Goal: Task Accomplishment & Management: Manage account settings

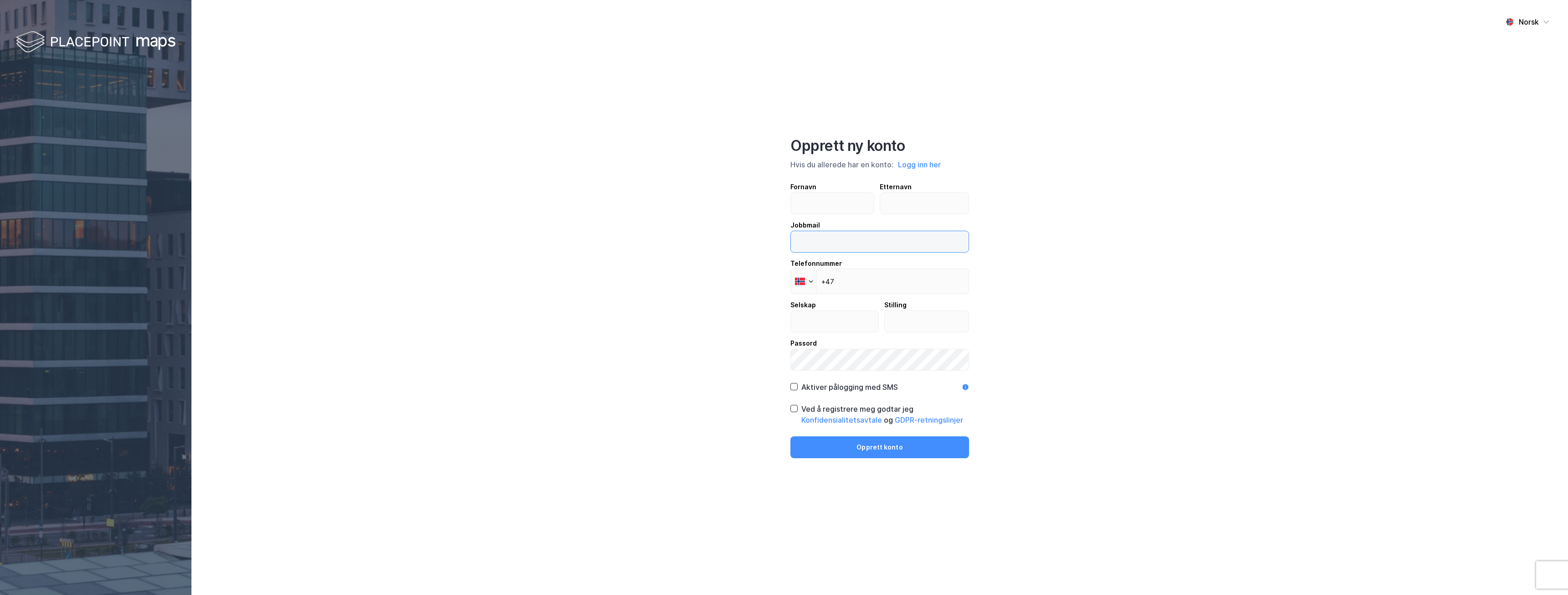
type input "[PERSON_NAME][EMAIL_ADDRESS][DOMAIN_NAME]"
drag, startPoint x: 0, startPoint y: 0, endPoint x: 827, endPoint y: 197, distance: 850.1
click at [827, 197] on input "text" at bounding box center [832, 203] width 83 height 21
type input "Adrian"
type input "Eikenes"
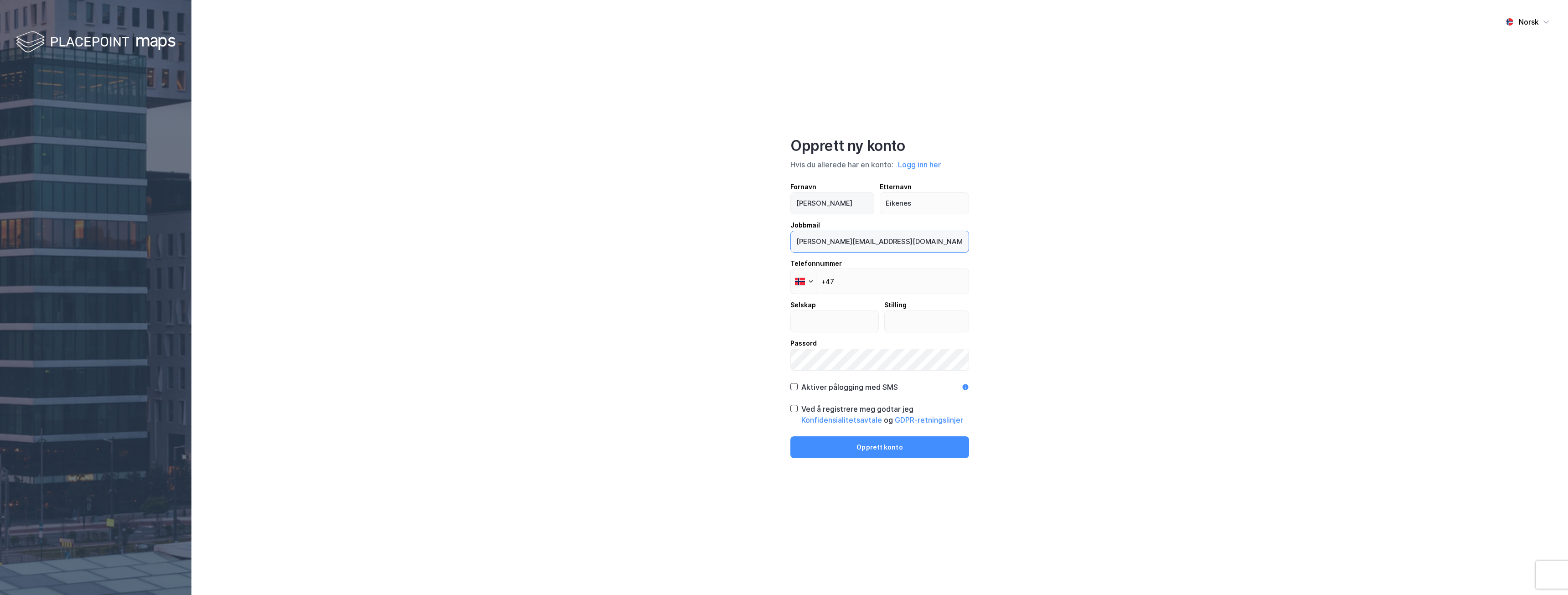
type input "E"
type input "[EMAIL_ADDRESS][DOMAIN_NAME]"
type input "+47 981 50 880"
click at [810, 325] on input "text" at bounding box center [835, 322] width 88 height 21
type input "UNION Gruppen"
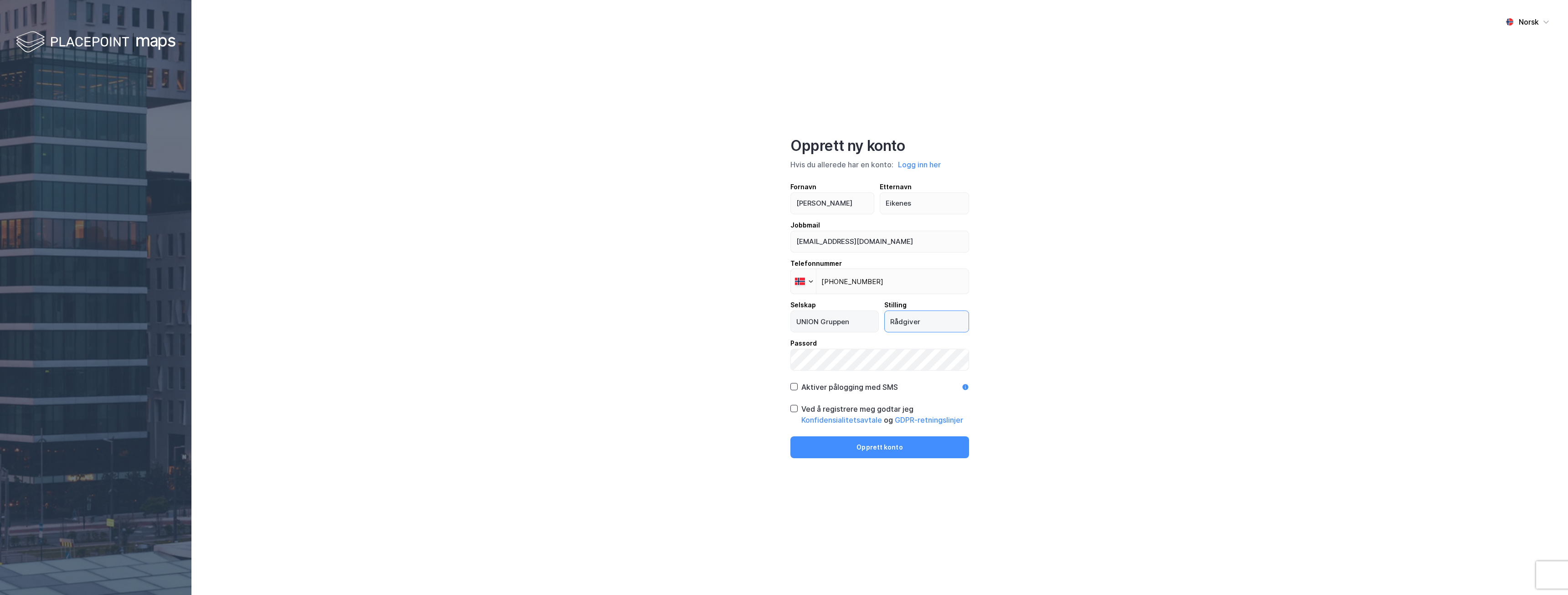
type input "Rådgiver"
click at [710, 419] on div "Norsk Opprett ny konto Hvis du allerede har en konto: Logg inn her Fornavn Adri…" at bounding box center [880, 297] width 1376 height 595
click at [792, 409] on icon at bounding box center [794, 409] width 5 height 3
click at [868, 451] on button "Opprett konto" at bounding box center [880, 448] width 179 height 22
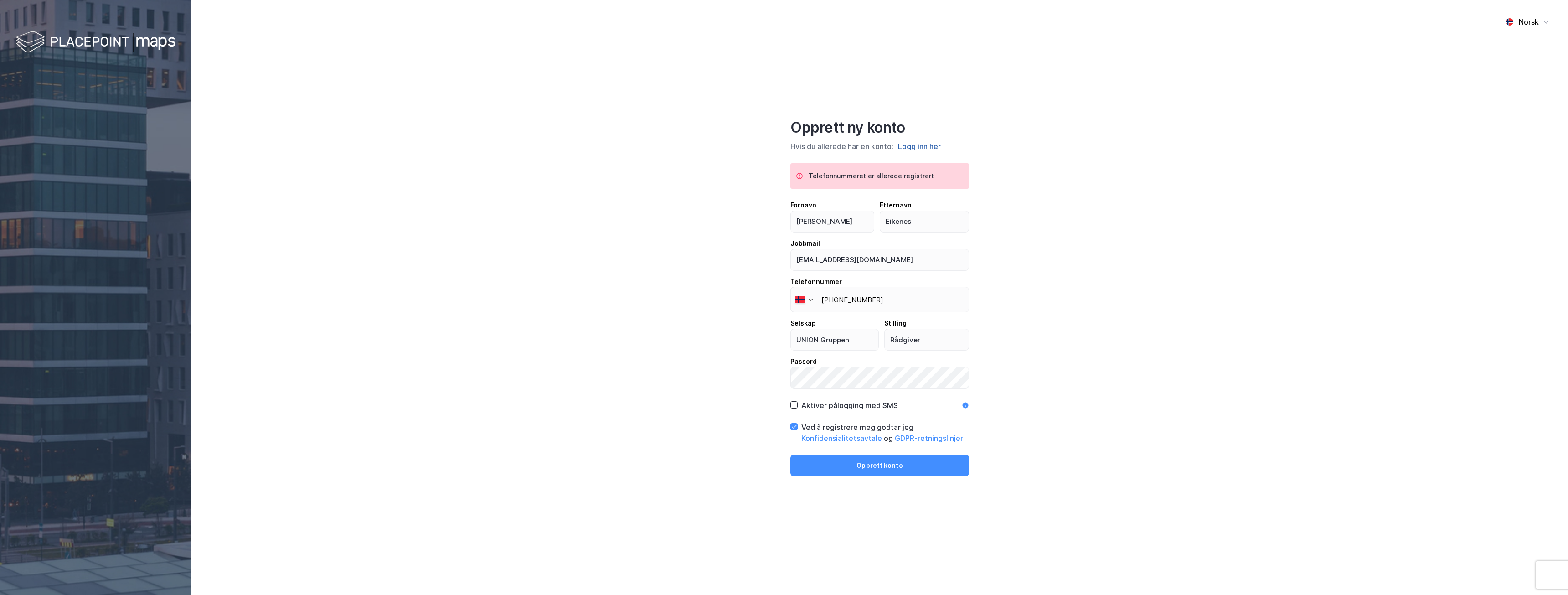
click at [920, 149] on button "Logg inn her" at bounding box center [919, 146] width 48 height 12
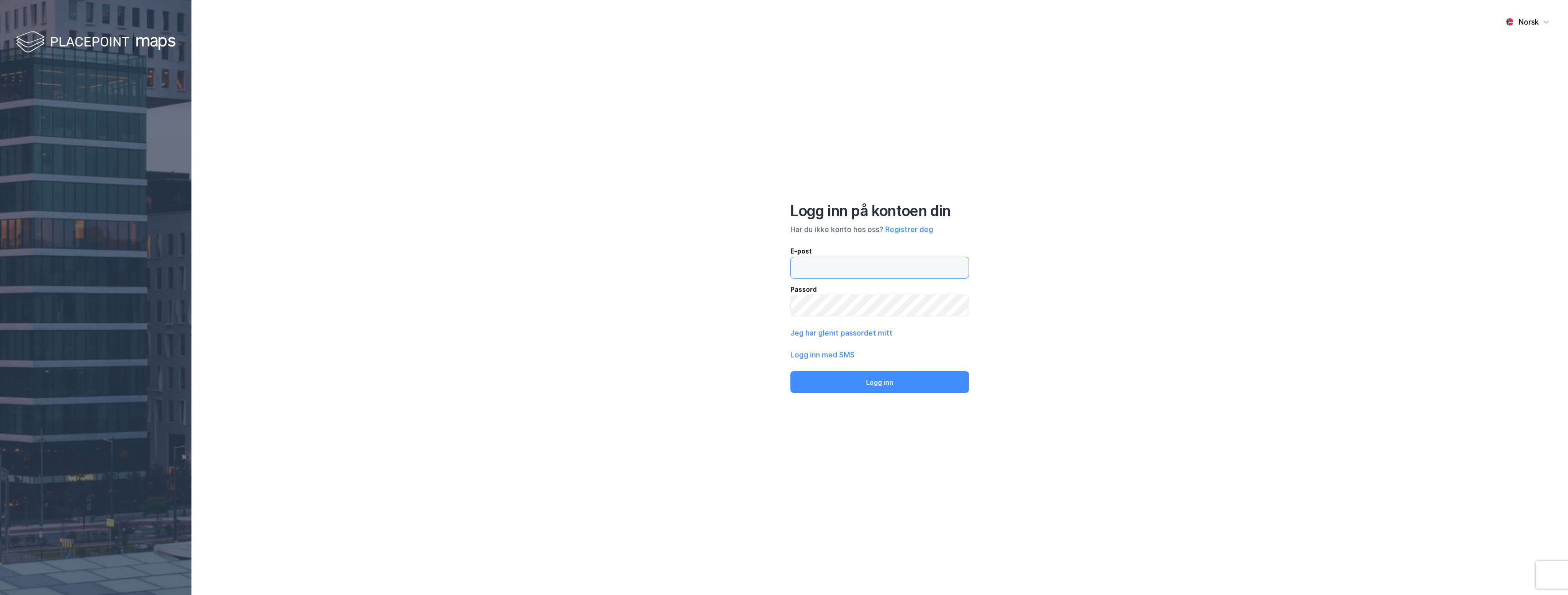
type input "[PERSON_NAME][EMAIL_ADDRESS][DOMAIN_NAME]"
click at [870, 381] on button "Logg inn" at bounding box center [880, 382] width 179 height 22
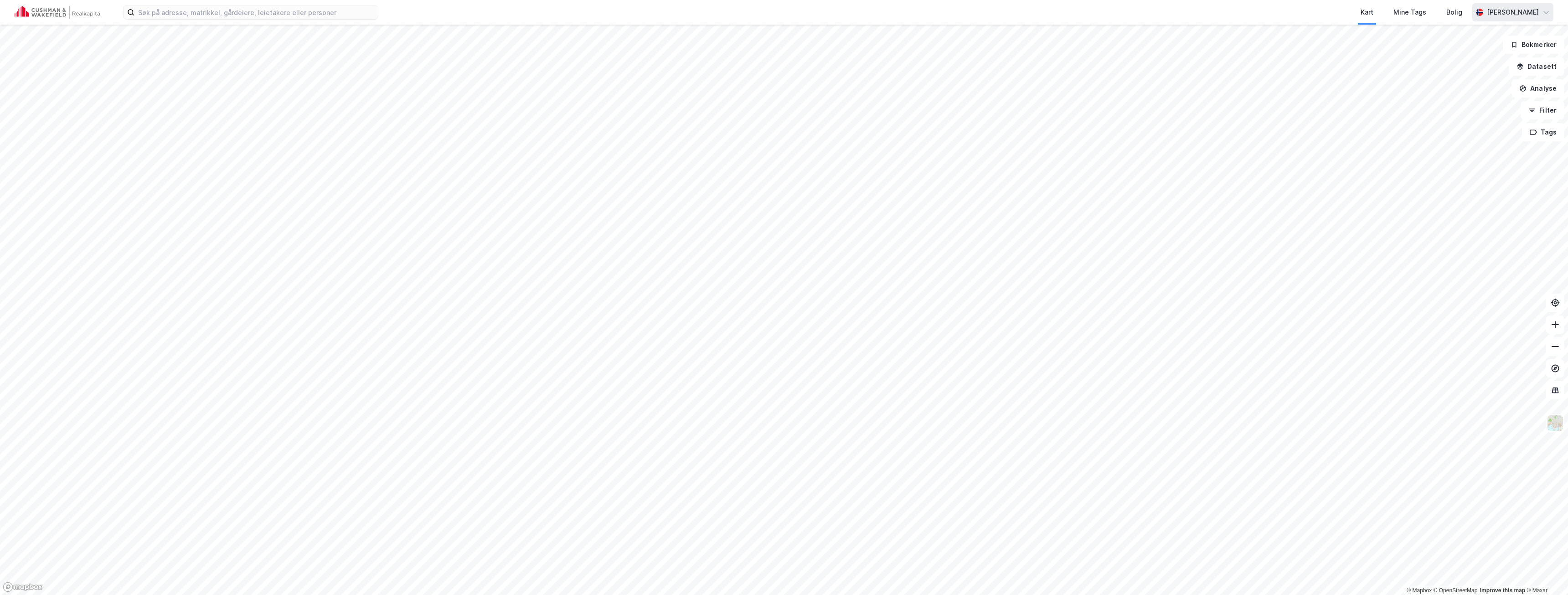
click at [1524, 13] on div "[PERSON_NAME]" at bounding box center [1513, 12] width 52 height 11
click at [52, 14] on img at bounding box center [58, 12] width 86 height 13
click at [1530, 9] on div "[PERSON_NAME]" at bounding box center [1513, 12] width 52 height 11
click at [66, 15] on img at bounding box center [58, 12] width 86 height 13
click at [1535, 66] on button "Datasett" at bounding box center [1536, 66] width 55 height 18
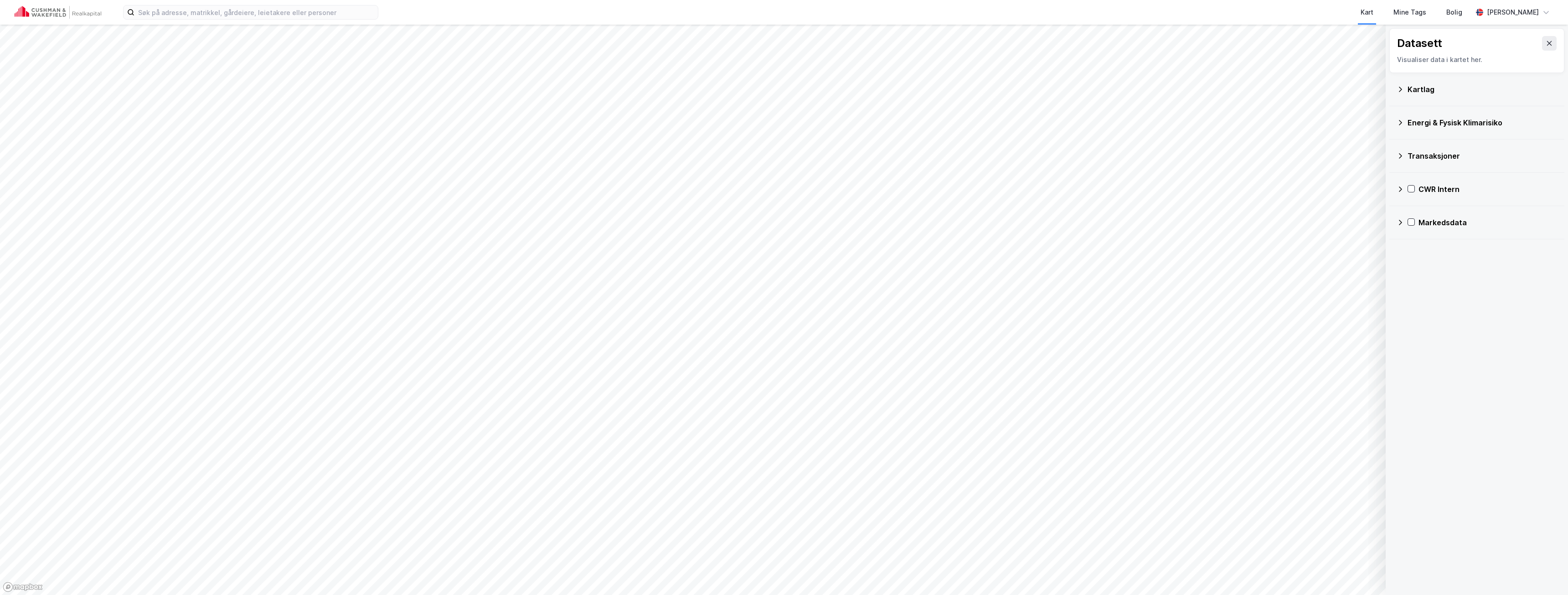
click at [1401, 189] on icon at bounding box center [1400, 189] width 3 height 5
click at [1458, 231] on div "Verdivurderinger" at bounding box center [1494, 233] width 127 height 11
click at [1424, 255] on icon at bounding box center [1424, 255] width 6 height 6
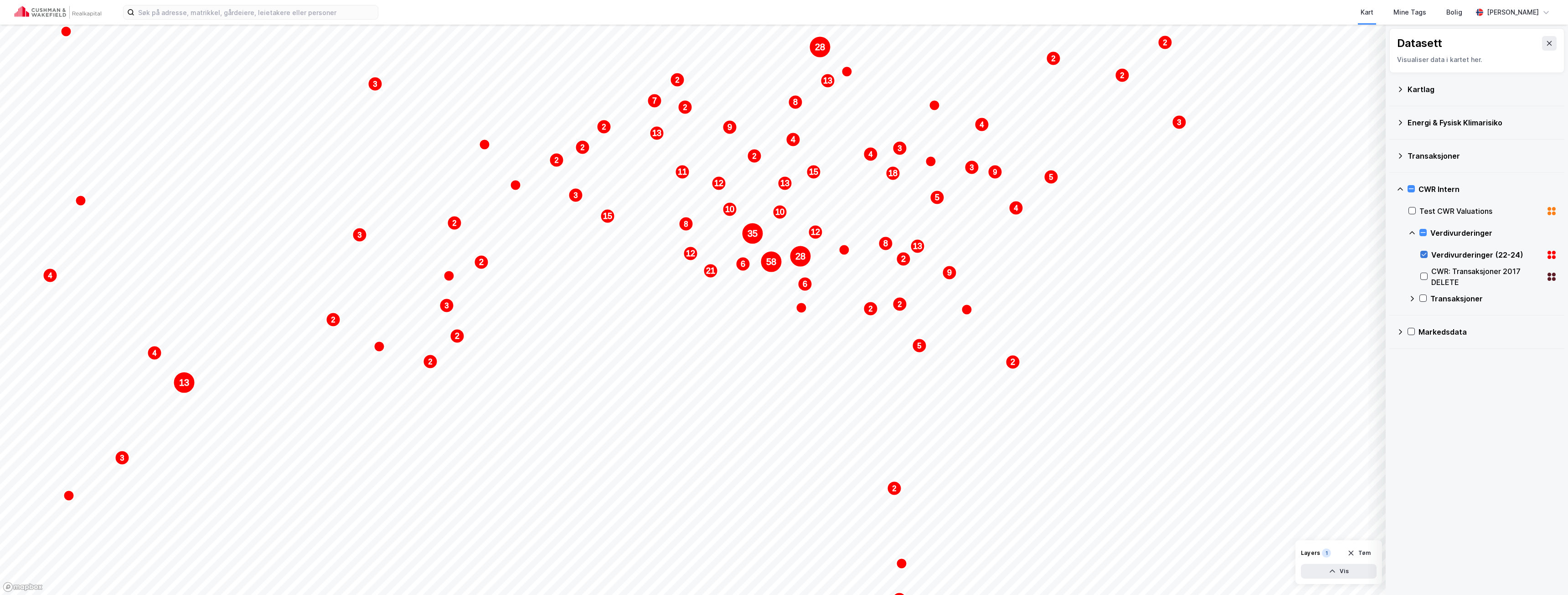
click at [1424, 254] on icon at bounding box center [1424, 255] width 6 height 6
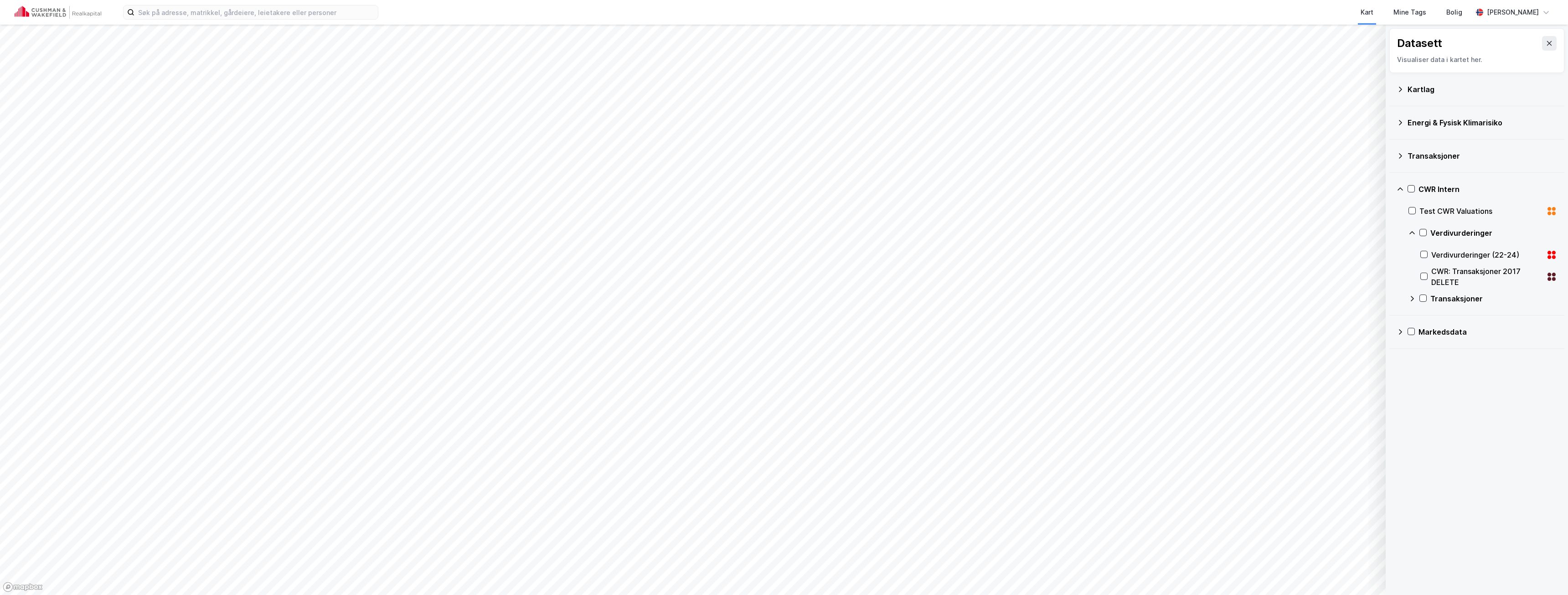
click at [1411, 298] on icon at bounding box center [1412, 298] width 7 height 7
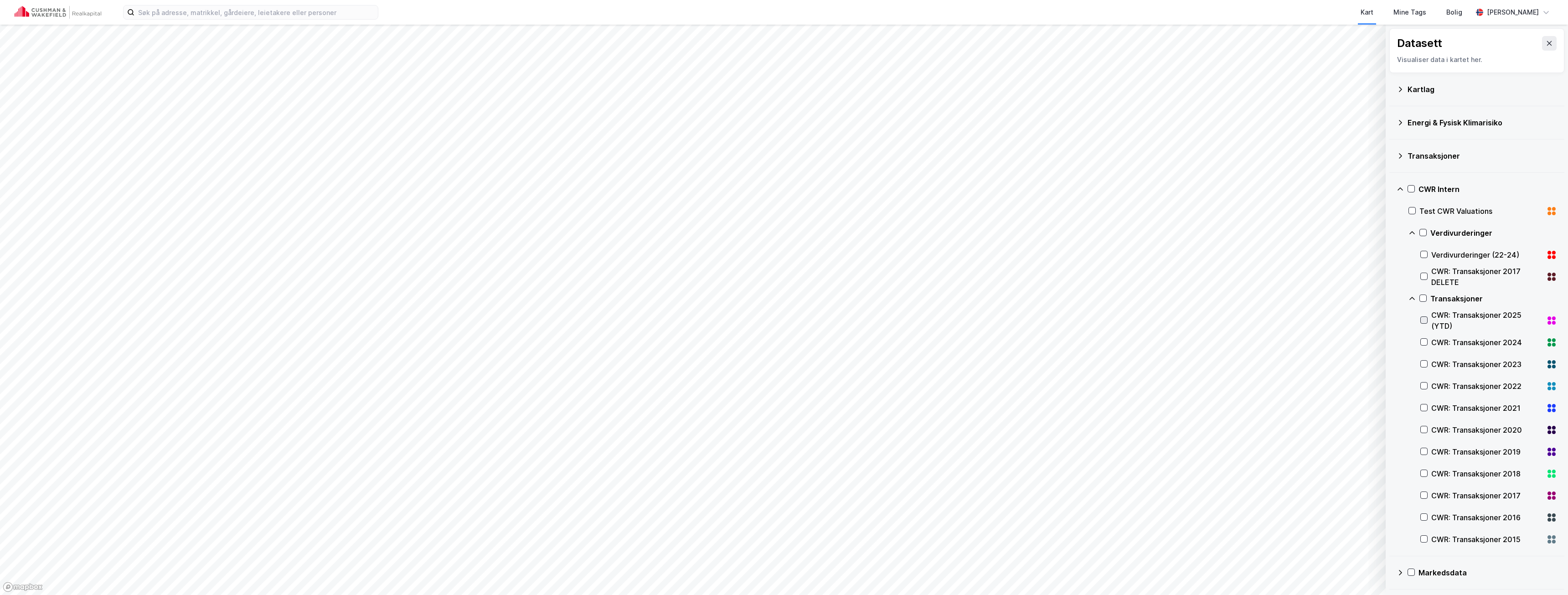
click at [1426, 317] on icon at bounding box center [1424, 320] width 6 height 6
click at [754, 256] on text "2" at bounding box center [752, 253] width 4 height 8
click at [696, 234] on button at bounding box center [703, 236] width 15 height 15
click at [666, 237] on button at bounding box center [673, 236] width 15 height 15
click at [676, 180] on div "Akersgata 51" at bounding box center [716, 182] width 128 height 11
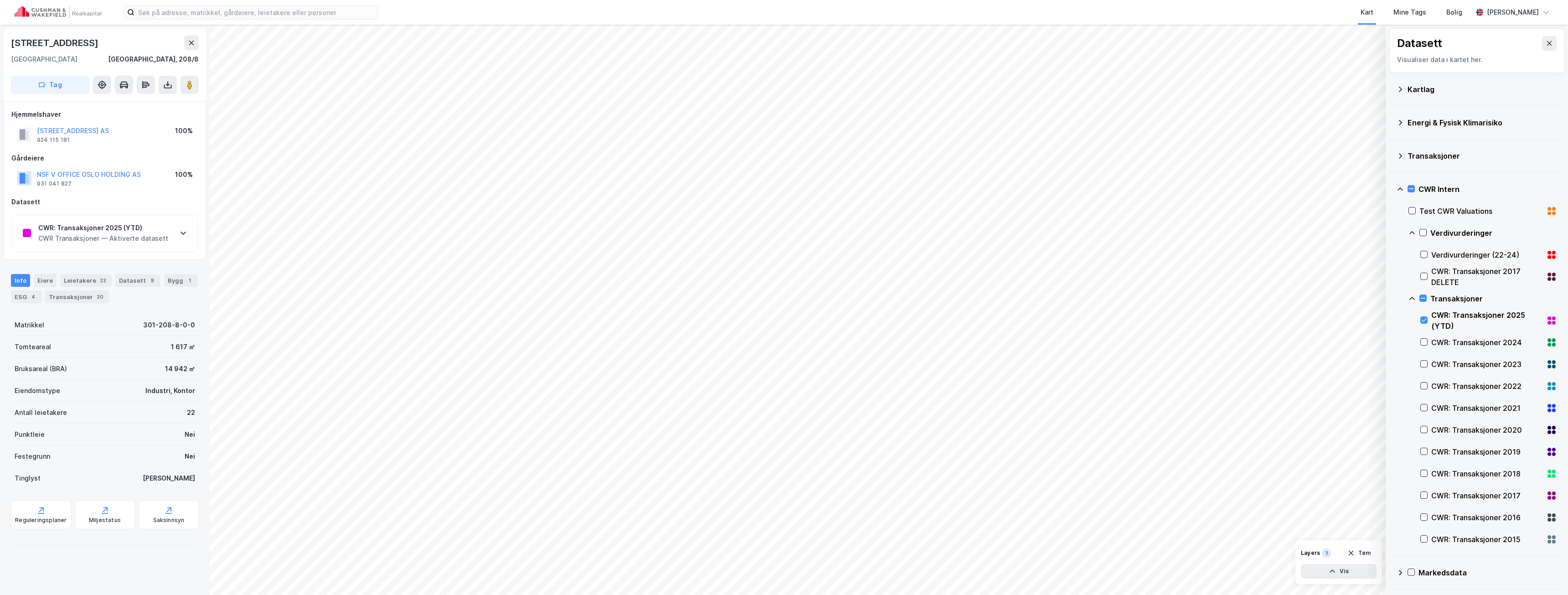
click at [172, 234] on div "CWR: Transaksjoner 2025 (YTD) CWR Transaksjoner — Aktiverte datasett" at bounding box center [105, 233] width 186 height 37
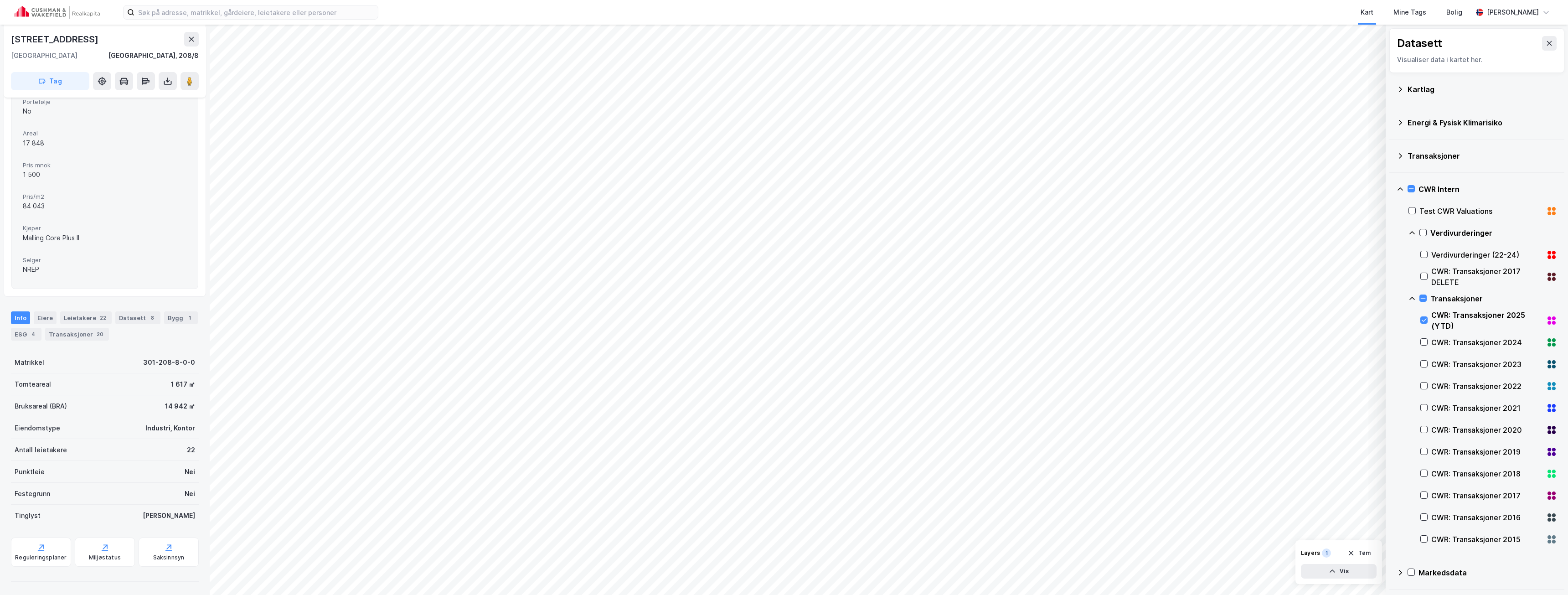
scroll to position [306, 0]
click at [1424, 317] on icon at bounding box center [1424, 320] width 6 height 6
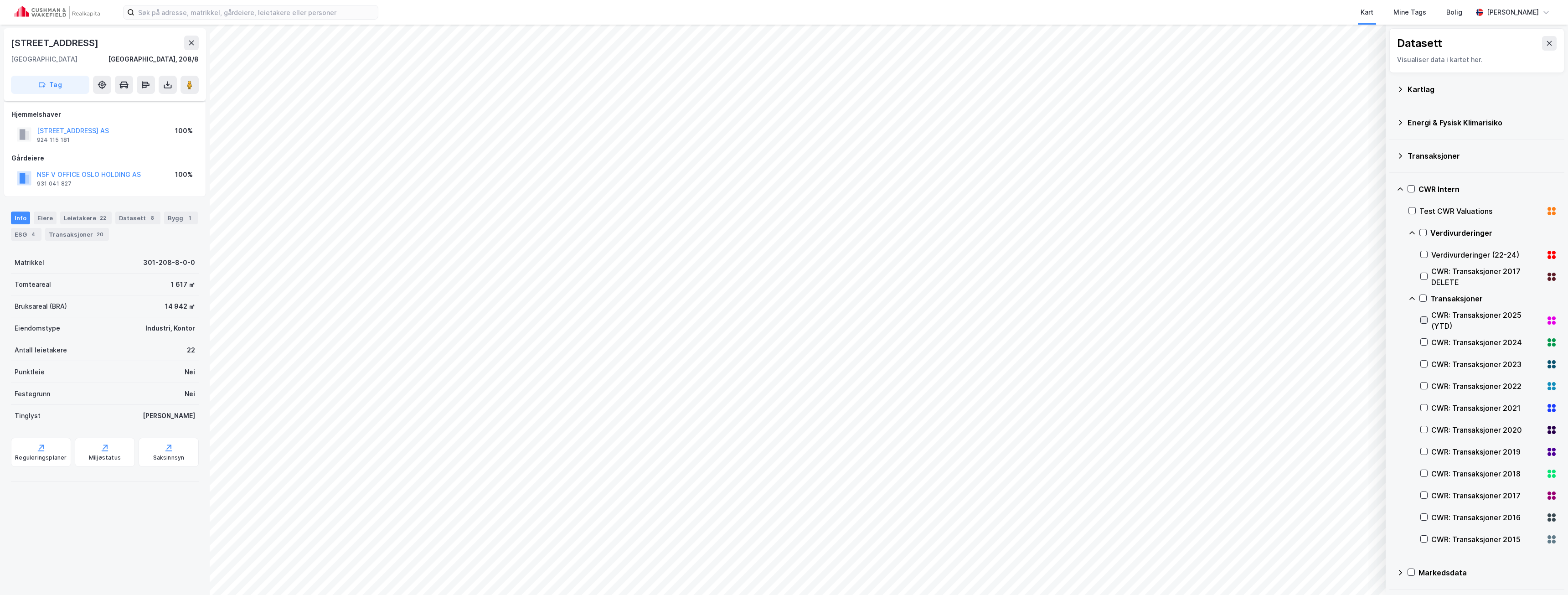
scroll to position [0, 0]
click at [1396, 572] on icon at bounding box center [1400, 573] width 7 height 7
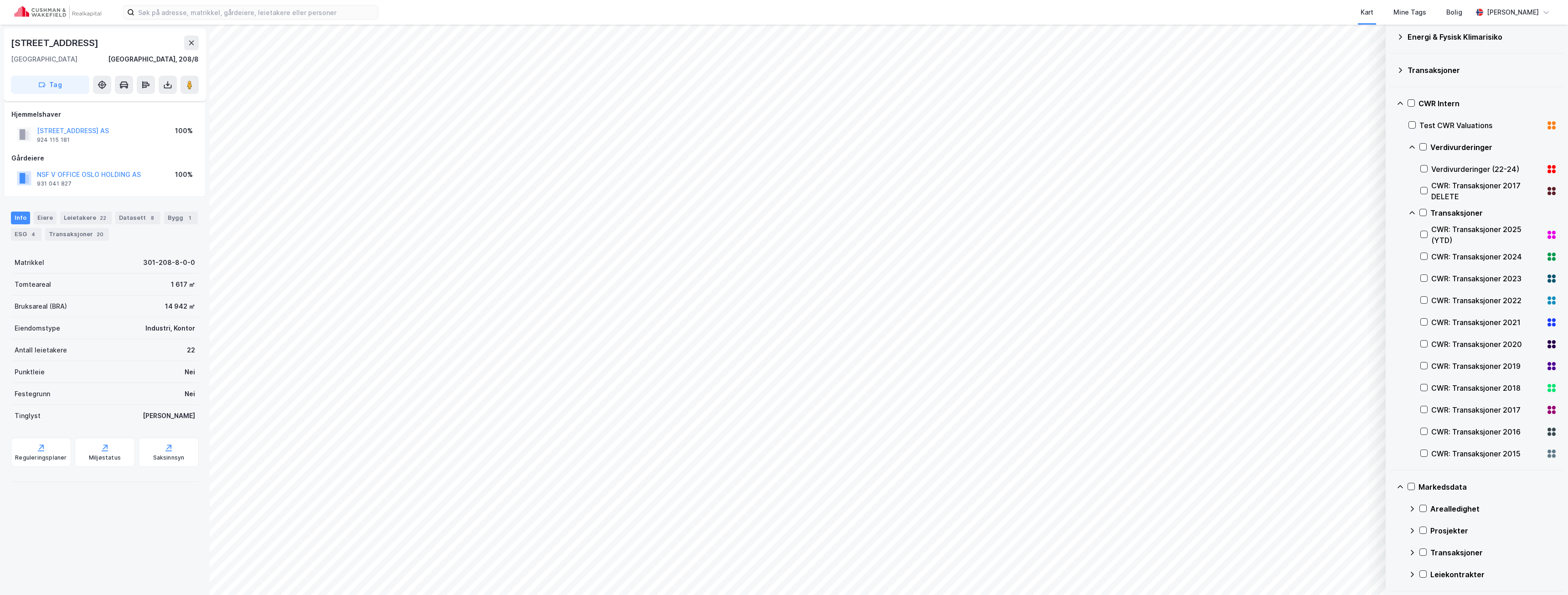
click at [1447, 576] on div "Leiekontrakter" at bounding box center [1494, 575] width 127 height 11
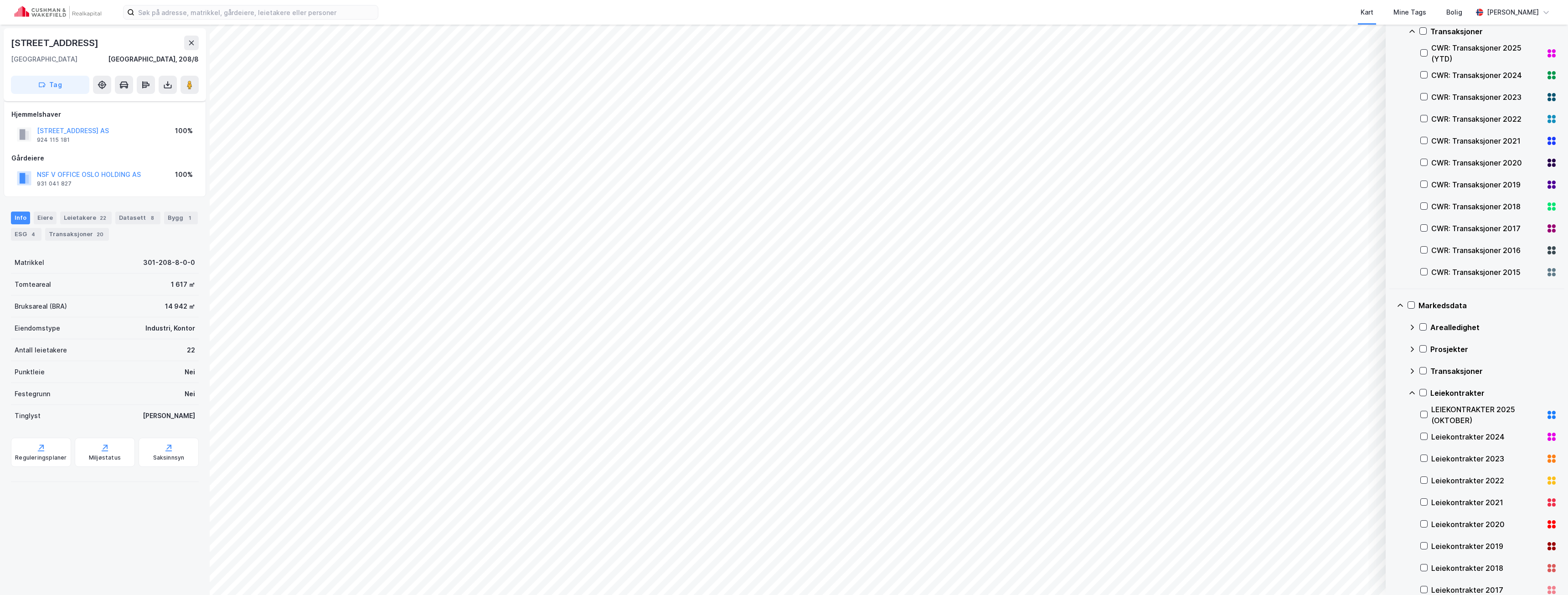
scroll to position [268, 0]
click at [1426, 413] on icon at bounding box center [1424, 414] width 6 height 6
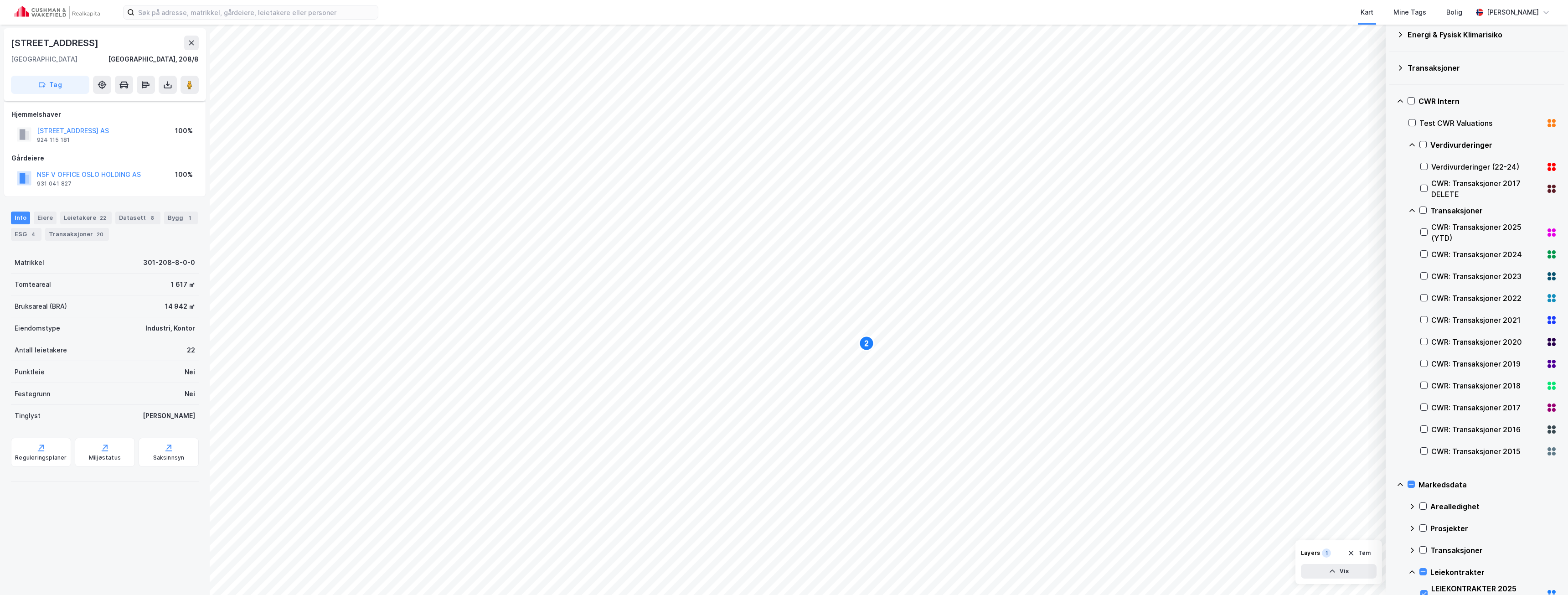
scroll to position [0, 0]
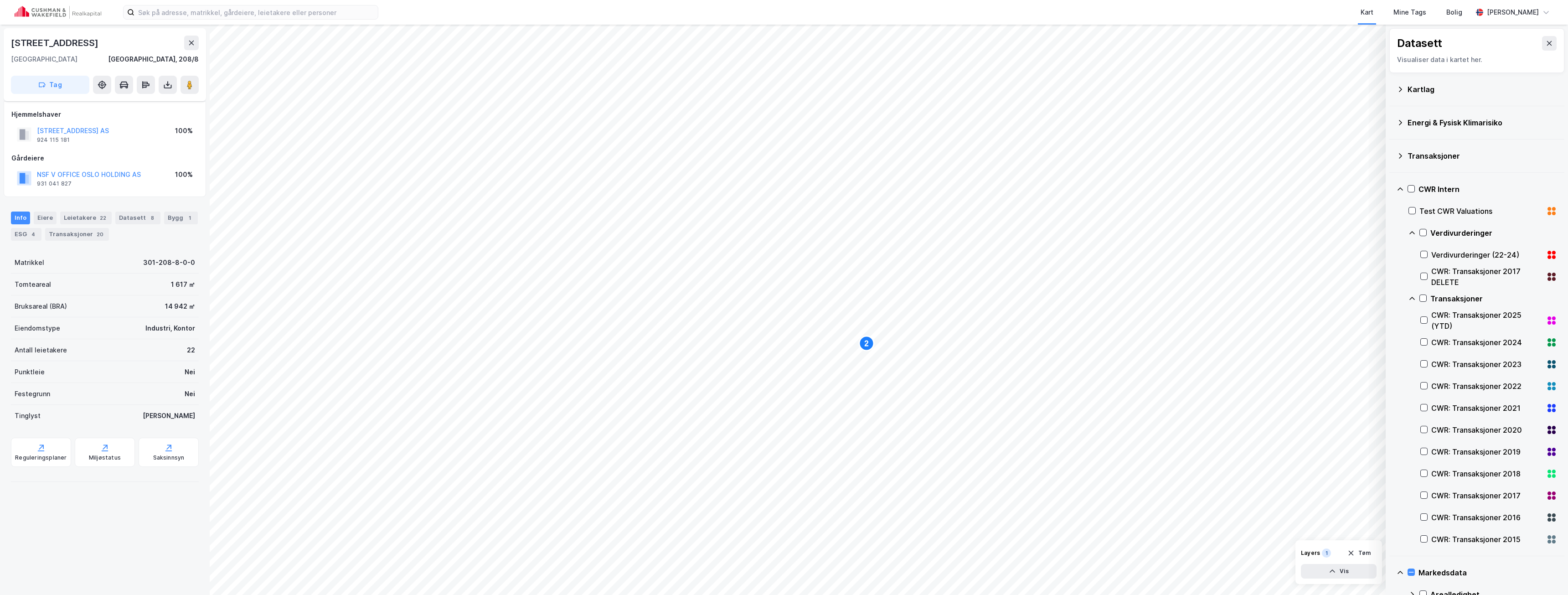
click at [1403, 191] on icon at bounding box center [1400, 189] width 7 height 7
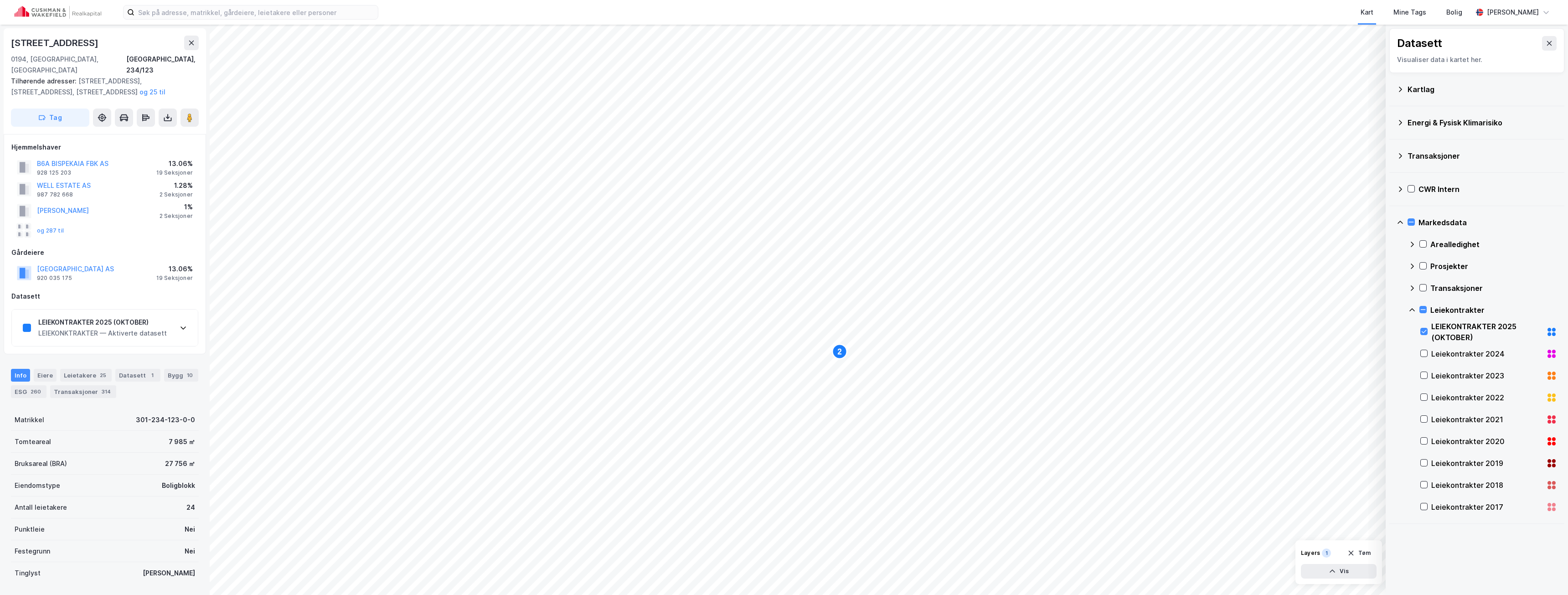
click at [141, 328] on div "LEIEKONKTRAKTER — Aktiverte datasett" at bounding box center [102, 333] width 128 height 11
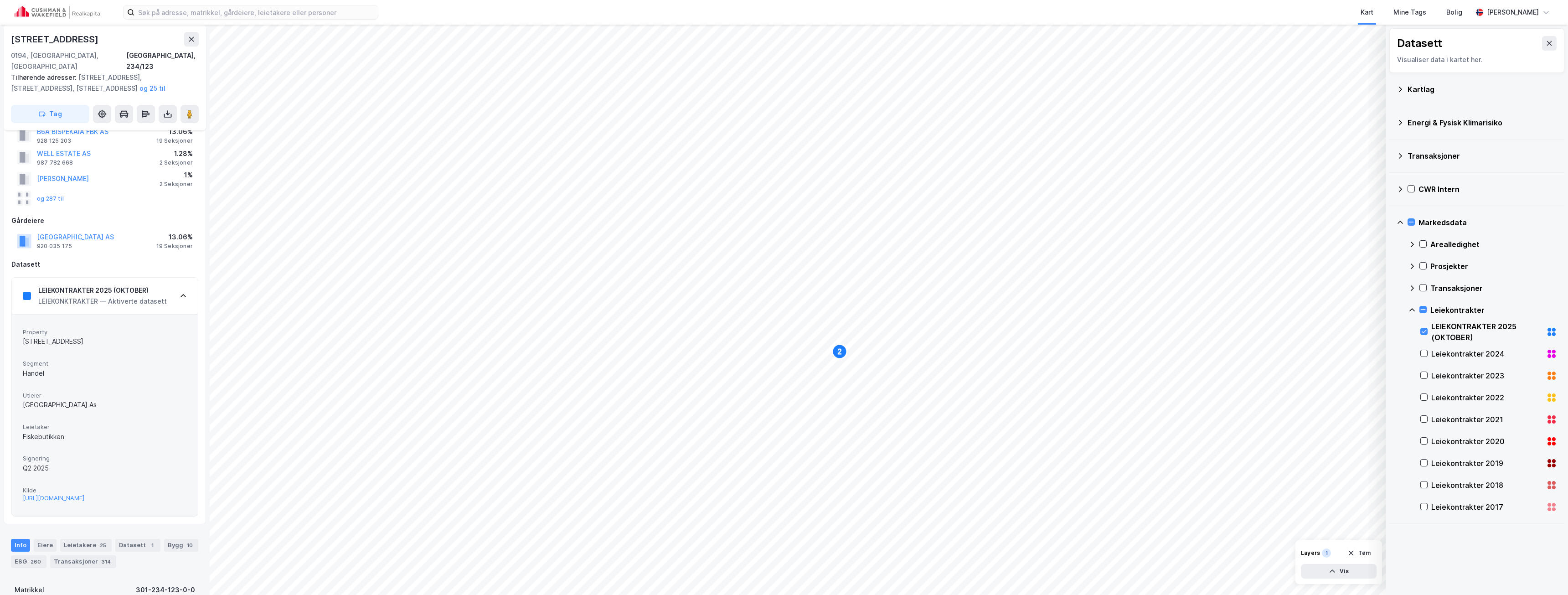
scroll to position [46, 0]
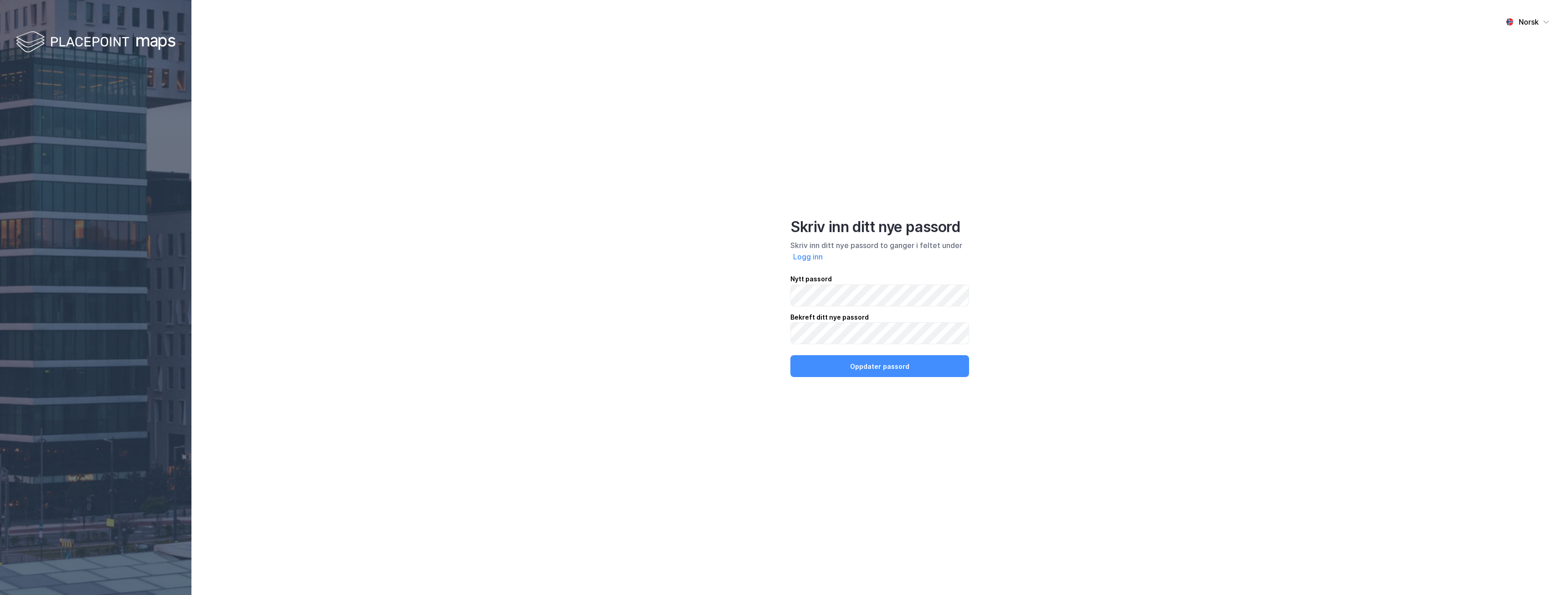
click at [721, 315] on div "Norsk Skriv inn ditt nye passord Skriv inn ditt nye passord to ganger i feltet …" at bounding box center [880, 297] width 1376 height 595
click at [838, 368] on button "Oppdater passord" at bounding box center [880, 366] width 179 height 22
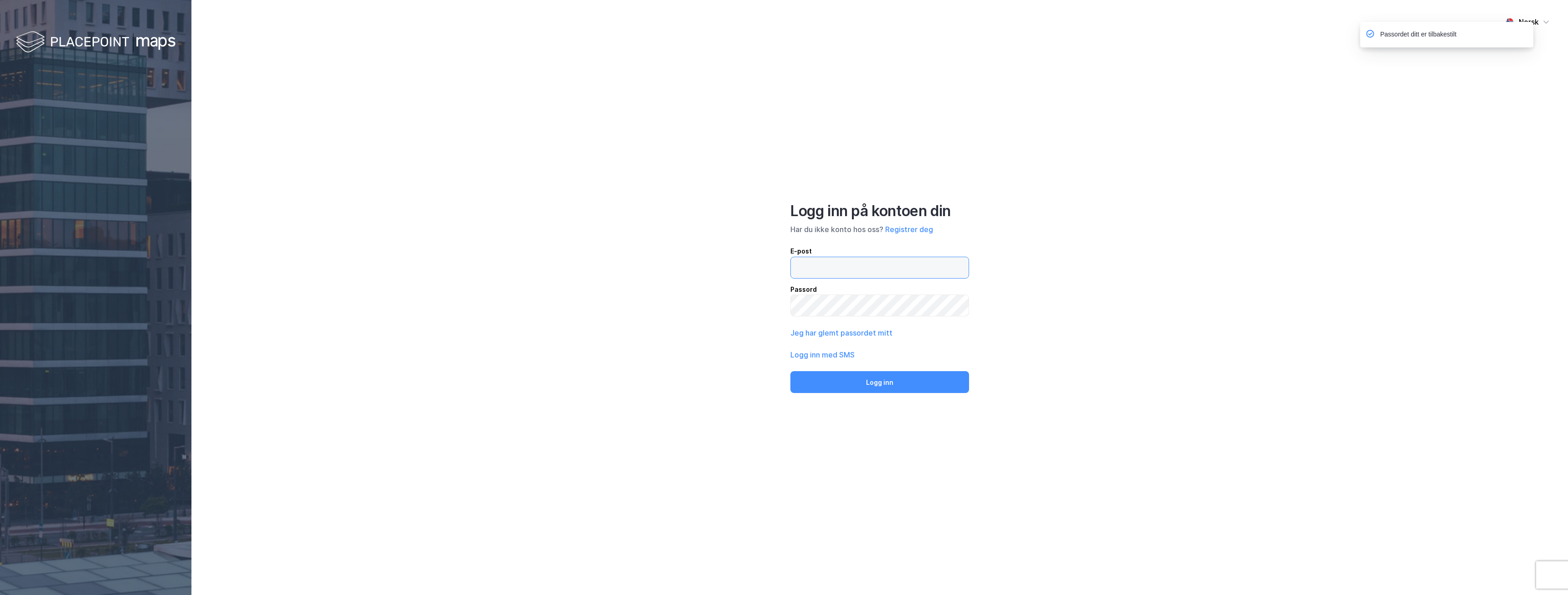
type input "[PERSON_NAME][EMAIL_ADDRESS][DOMAIN_NAME]"
click at [909, 268] on input "[PERSON_NAME][EMAIL_ADDRESS][DOMAIN_NAME]" at bounding box center [880, 267] width 178 height 21
drag, startPoint x: 909, startPoint y: 264, endPoint x: 721, endPoint y: 267, distance: 188.0
click at [721, 267] on div "Norsk Logg inn på kontoen din Har du ikke konto hos oss? Registrer deg E-post […" at bounding box center [880, 297] width 1376 height 595
type input "[EMAIL_ADDRESS][DOMAIN_NAME]"
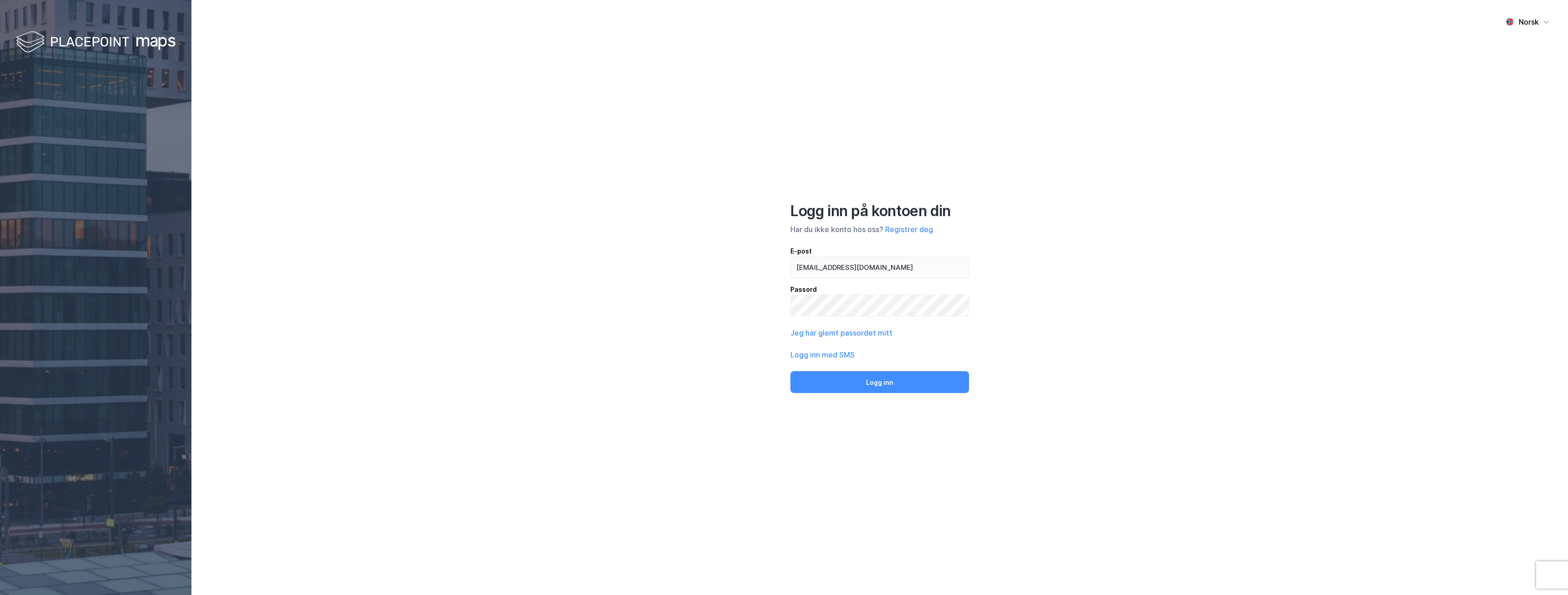
click at [743, 316] on div "Norsk Logg inn på kontoen din Har du ikke konto hos oss? Registrer deg E-post […" at bounding box center [880, 297] width 1376 height 595
click at [771, 306] on div "Norsk Logg inn på kontoen din Har du ikke konto hos oss? Registrer deg E-post […" at bounding box center [880, 297] width 1376 height 595
click at [790, 371] on button "Logg inn" at bounding box center [880, 382] width 179 height 22
